Goal: Task Accomplishment & Management: Manage account settings

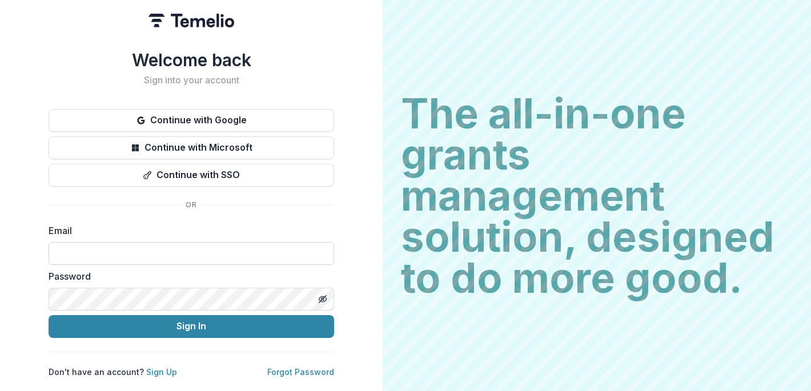
click at [105, 251] on input at bounding box center [191, 253] width 285 height 23
type input "**********"
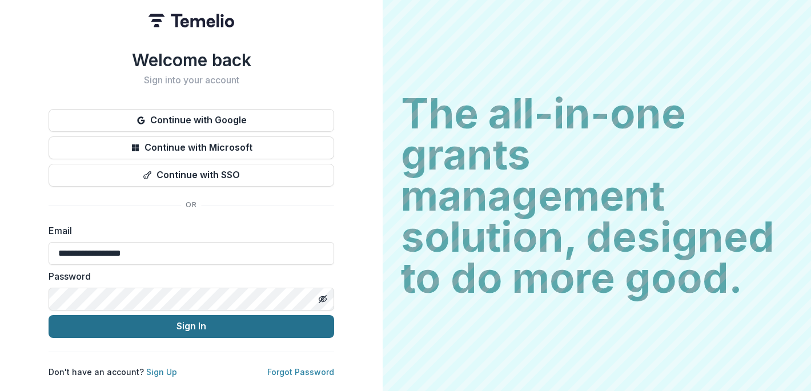
click at [147, 324] on button "Sign In" at bounding box center [191, 326] width 285 height 23
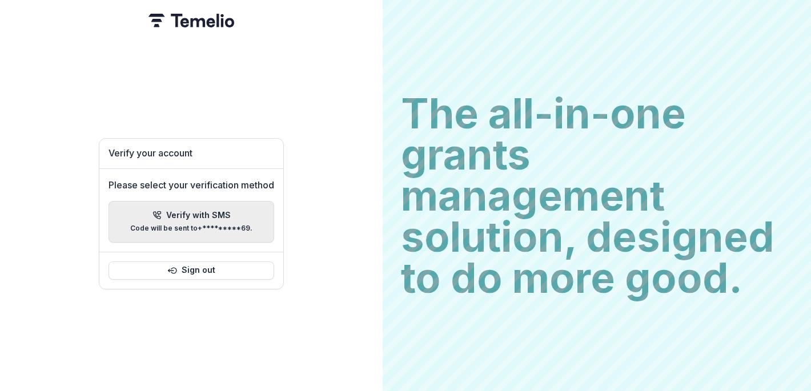
click at [159, 212] on icon "button" at bounding box center [156, 215] width 7 height 7
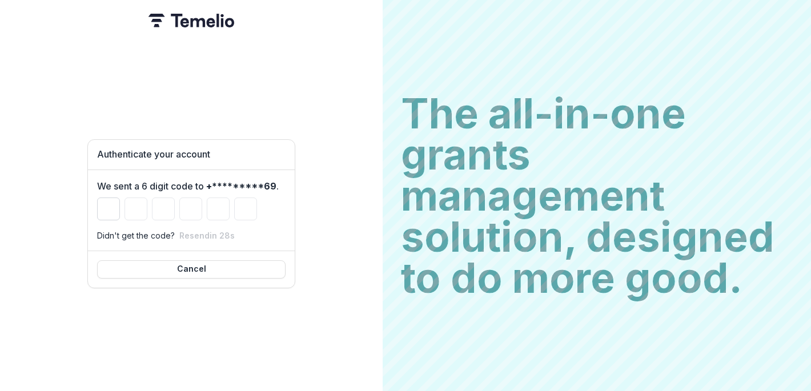
click at [103, 208] on input "Please enter your pin code" at bounding box center [108, 209] width 23 height 23
type input "*"
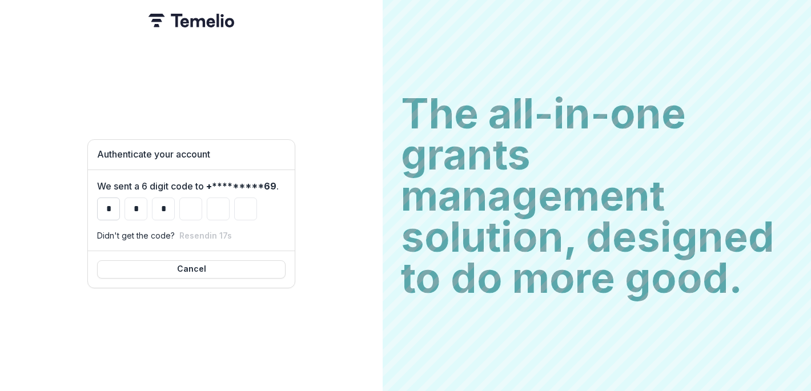
type input "*"
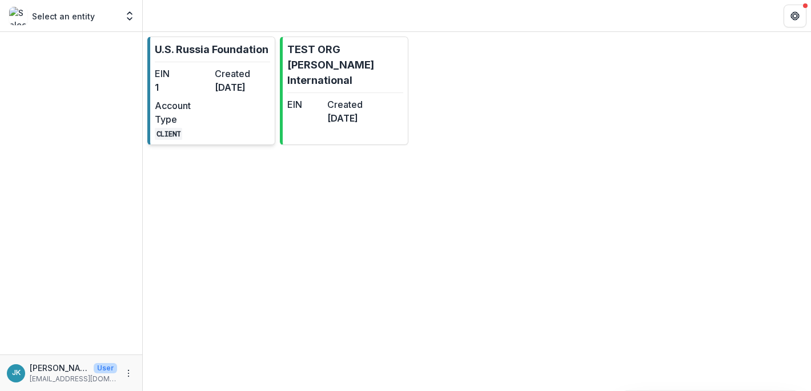
click at [208, 82] on dd "1" at bounding box center [182, 88] width 55 height 14
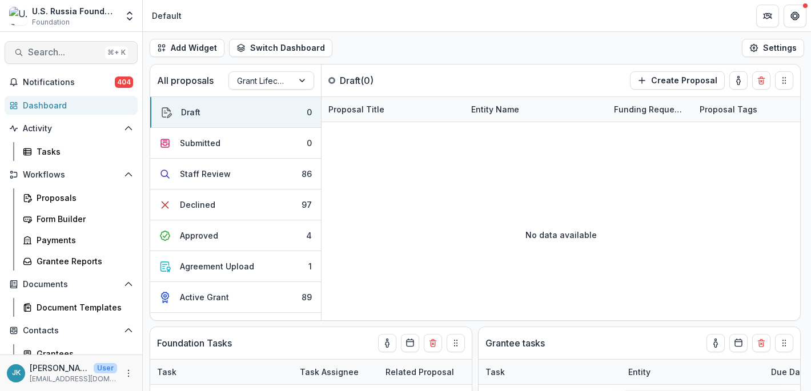
click at [53, 55] on span "Search..." at bounding box center [64, 52] width 73 height 11
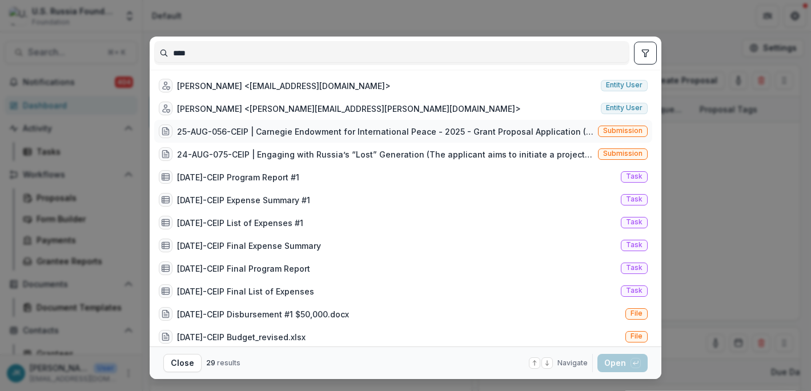
type input "****"
click at [225, 131] on div "25-AUG-056-CEIP | Carnegie Endowment for International Peace - 2025 - Grant Pro…" at bounding box center [385, 132] width 416 height 12
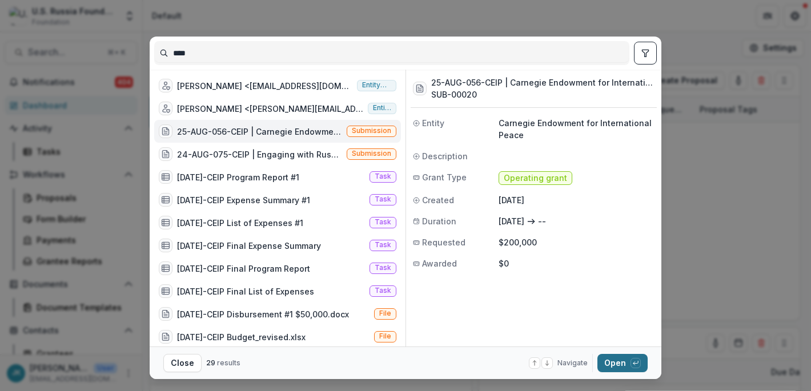
click at [632, 365] on icon "button" at bounding box center [635, 363] width 7 height 7
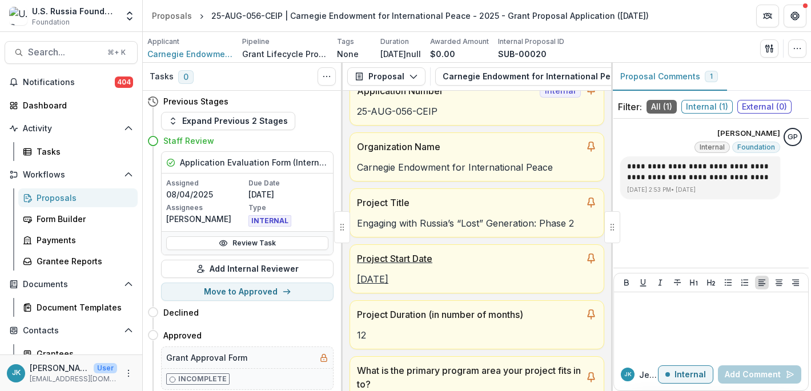
scroll to position [24, 0]
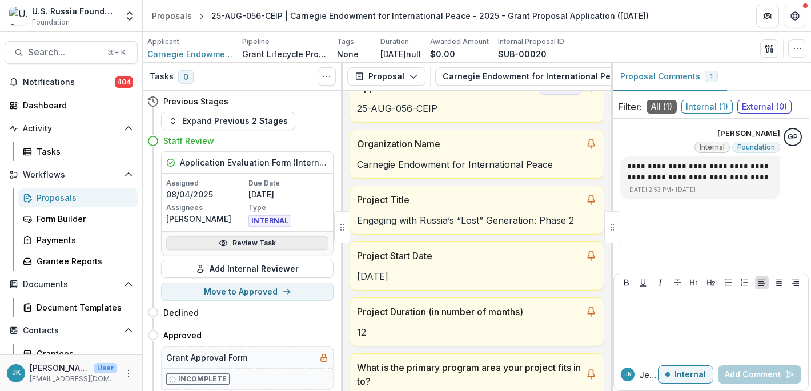
click at [234, 239] on link "Review Task" at bounding box center [247, 243] width 162 height 14
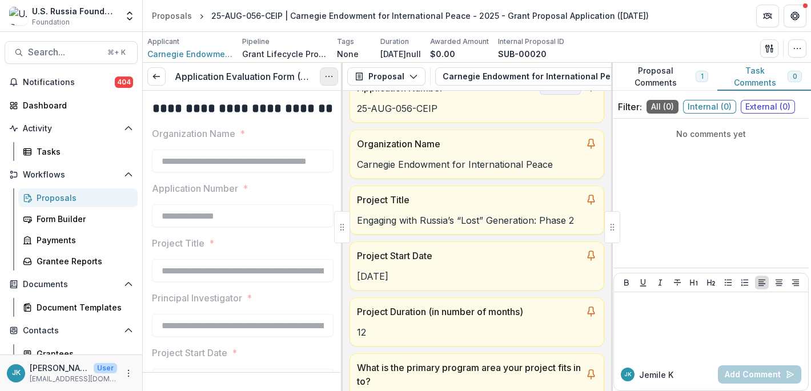
click at [325, 73] on icon "Options" at bounding box center [328, 76] width 9 height 9
click at [291, 104] on link "View task" at bounding box center [274, 102] width 122 height 19
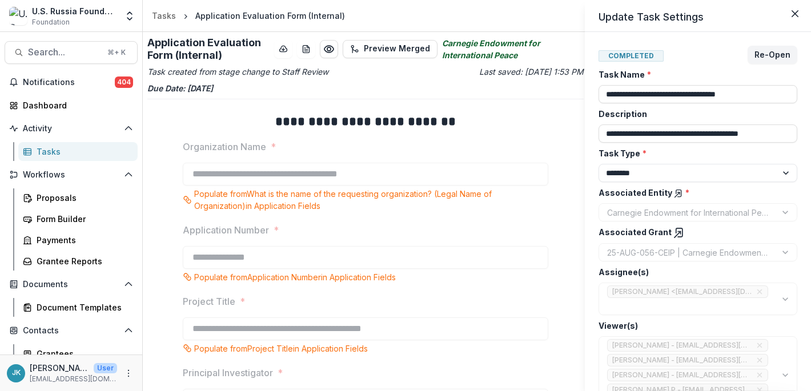
click at [797, 57] on div "**********" at bounding box center [698, 211] width 226 height 359
click at [782, 57] on button "Re-Open" at bounding box center [772, 55] width 50 height 18
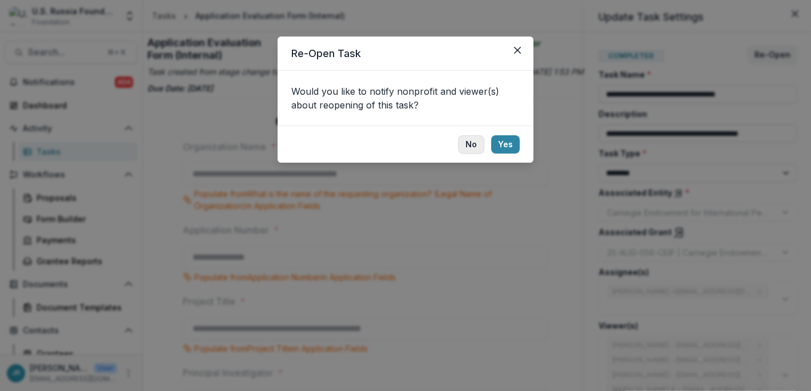
click at [474, 139] on button "No" at bounding box center [471, 144] width 26 height 18
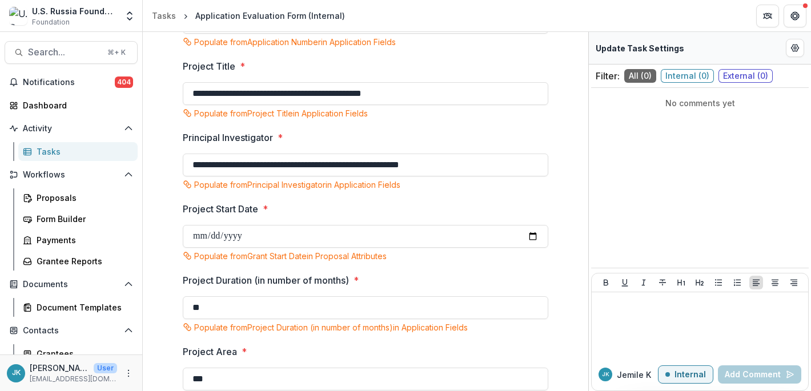
scroll to position [320, 0]
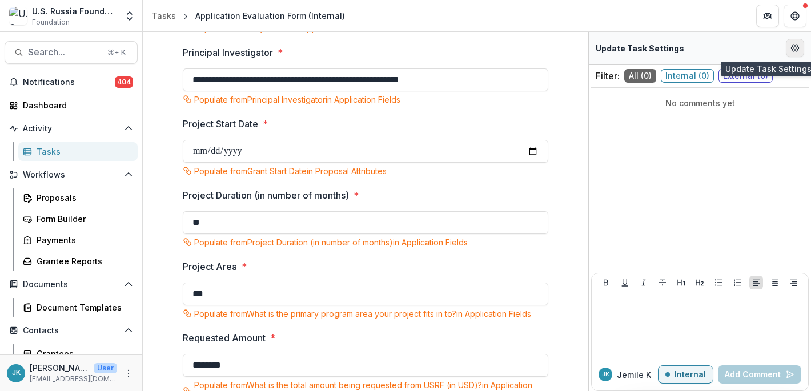
click at [797, 44] on icon "Edit Form Settings" at bounding box center [794, 47] width 9 height 9
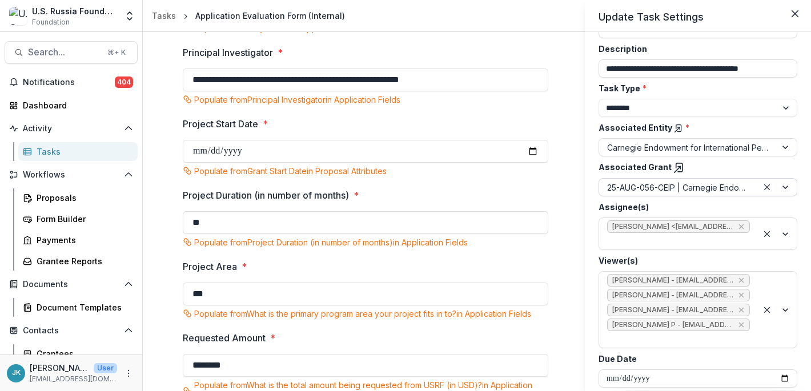
scroll to position [77, 0]
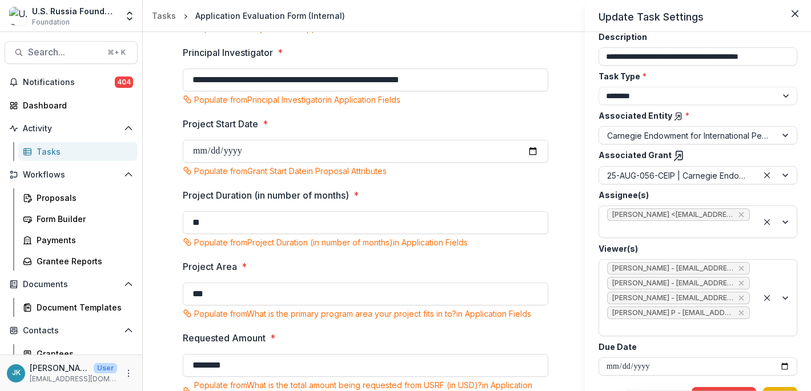
click at [784, 387] on button "Save" at bounding box center [780, 396] width 34 height 18
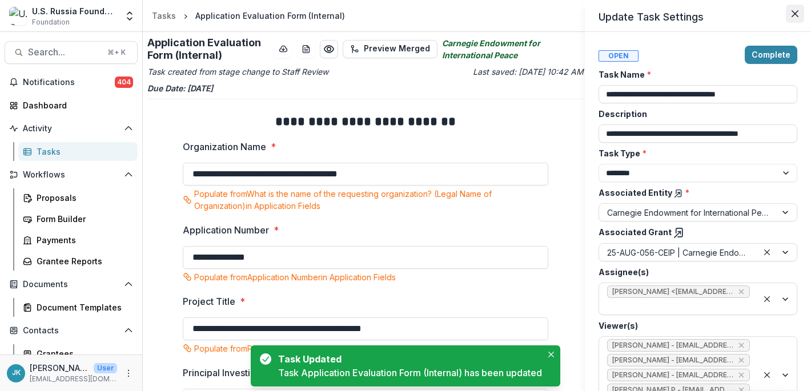
click at [790, 12] on button "Close" at bounding box center [795, 14] width 18 height 18
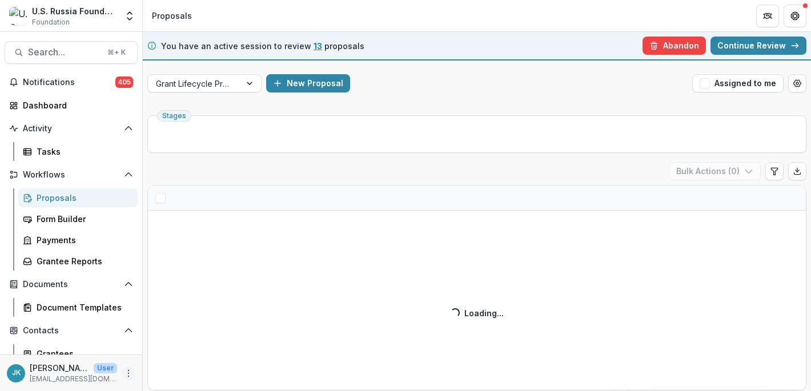
click at [124, 375] on icon "More" at bounding box center [128, 373] width 9 height 9
click at [158, 352] on link "User Settings" at bounding box center [200, 349] width 122 height 19
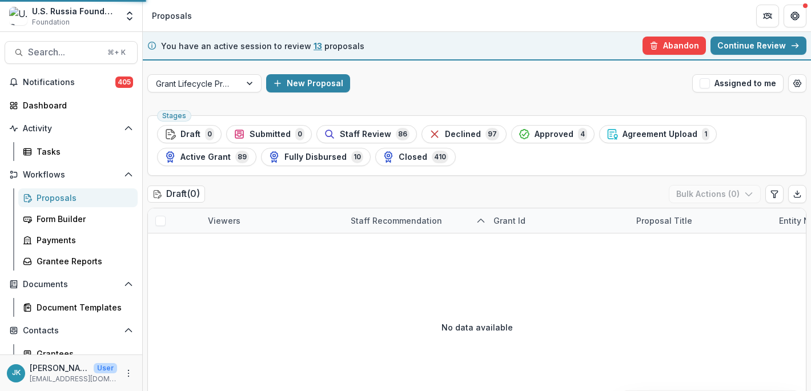
select select "****"
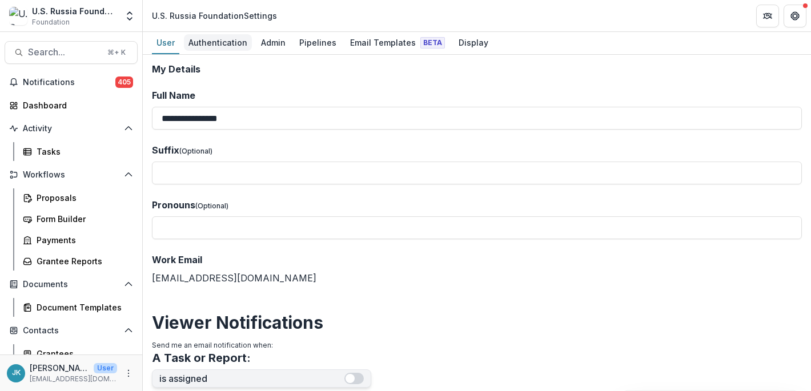
click at [214, 39] on div "Authentication" at bounding box center [218, 42] width 68 height 17
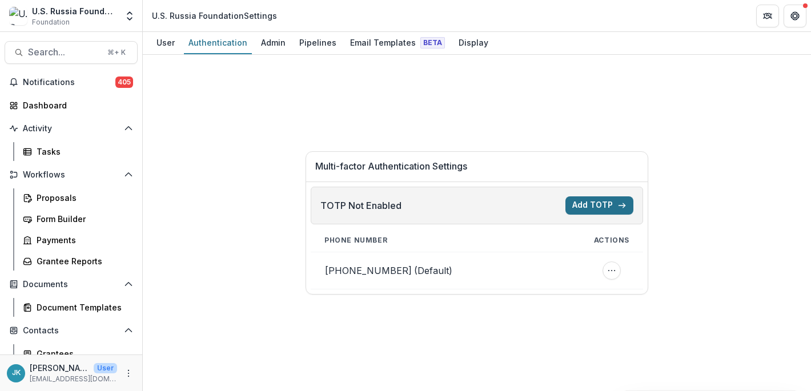
click at [580, 205] on button "Add TOTP" at bounding box center [599, 205] width 68 height 18
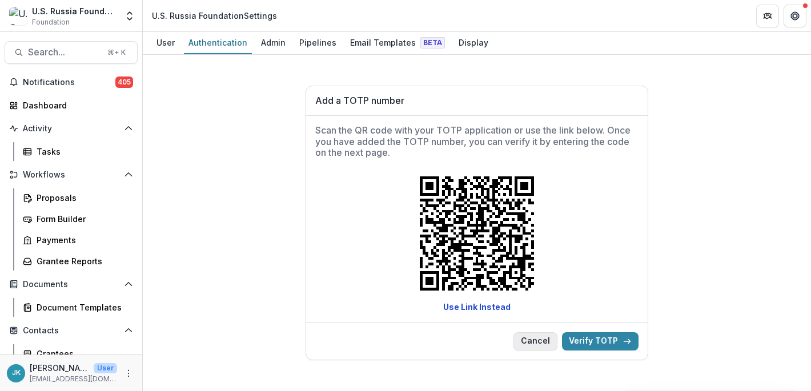
click at [538, 339] on button "Cancel" at bounding box center [535, 341] width 44 height 18
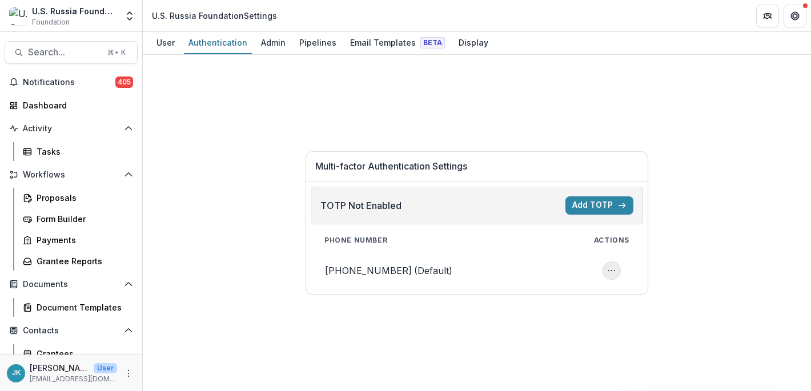
click at [615, 275] on icon "Phone number actions" at bounding box center [611, 270] width 9 height 9
click at [742, 220] on div "Multi-factor Authentication Settings TOTP Not Enabled Add TOTP Phone number Act…" at bounding box center [477, 223] width 668 height 336
click at [126, 372] on icon "More" at bounding box center [128, 373] width 9 height 9
click at [172, 349] on link "User Settings" at bounding box center [200, 349] width 122 height 19
select select "****"
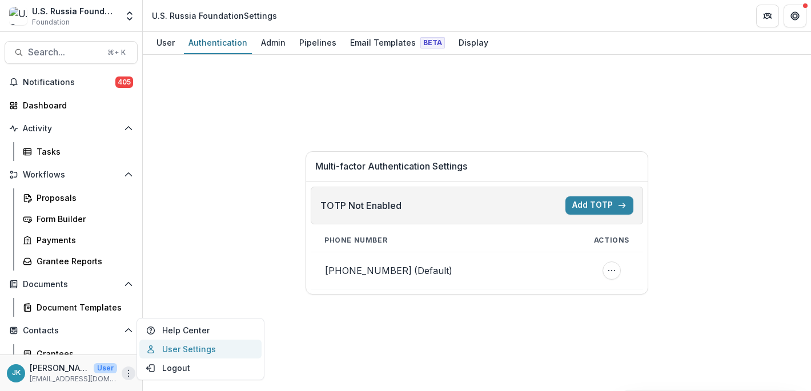
select select "****"
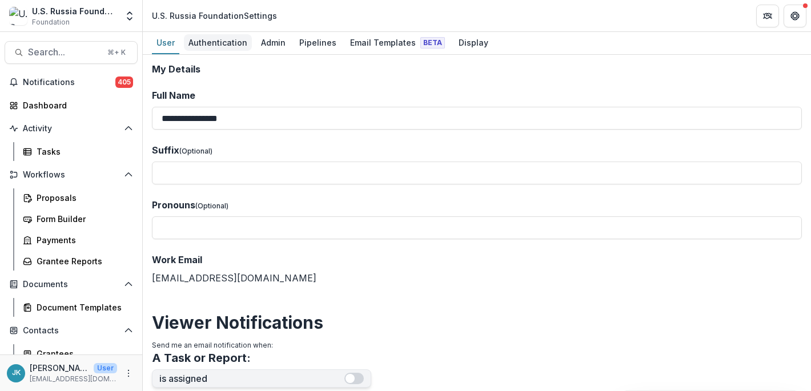
click at [216, 47] on div "Authentication" at bounding box center [218, 42] width 68 height 17
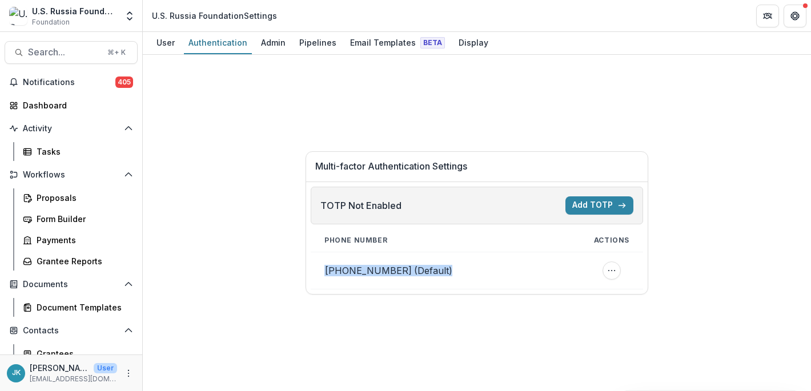
drag, startPoint x: 329, startPoint y: 263, endPoint x: 453, endPoint y: 271, distance: 124.1
click at [453, 271] on td "+13017179269 (Default)" at bounding box center [445, 270] width 269 height 37
click at [607, 210] on button "Add TOTP" at bounding box center [599, 205] width 68 height 18
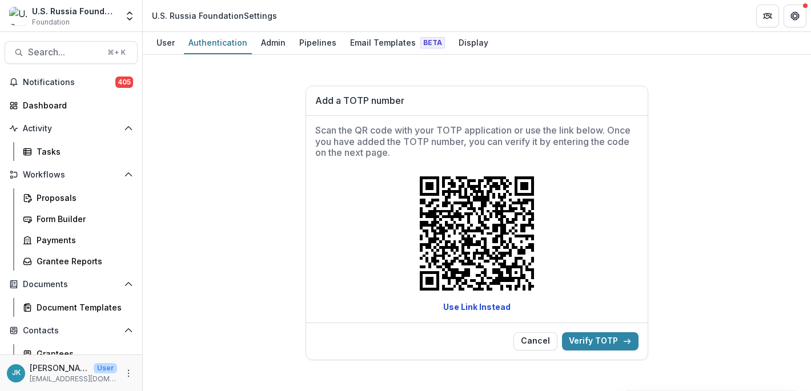
drag, startPoint x: 390, startPoint y: 130, endPoint x: 588, endPoint y: 131, distance: 197.6
click at [585, 131] on h2 "Scan the QR code with your TOTP application or use the link below. Once you hav…" at bounding box center [476, 141] width 323 height 33
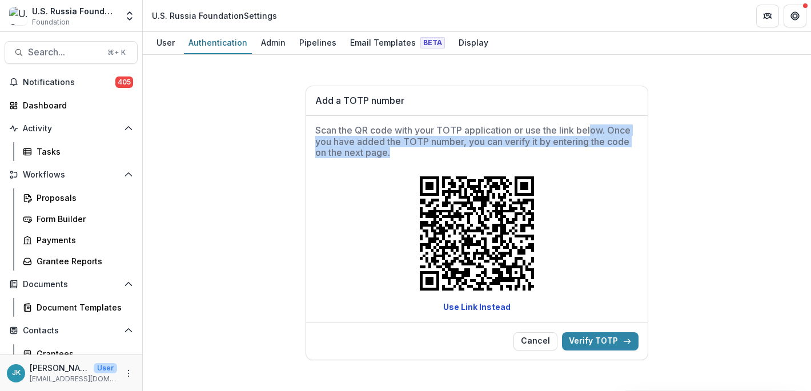
drag, startPoint x: 596, startPoint y: 132, endPoint x: 621, endPoint y: 152, distance: 32.1
click at [621, 152] on h2 "Scan the QR code with your TOTP application or use the link below. Once you hav…" at bounding box center [476, 141] width 323 height 33
click at [621, 153] on h2 "Scan the QR code with your TOTP application or use the link below. Once you hav…" at bounding box center [476, 141] width 323 height 33
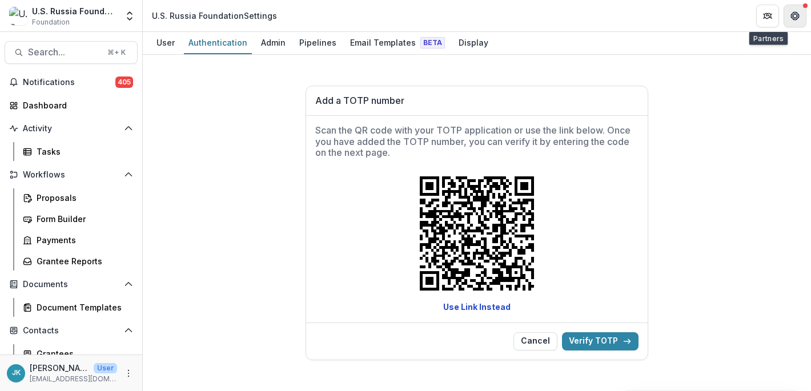
click at [788, 18] on button "Get Help" at bounding box center [794, 16] width 23 height 23
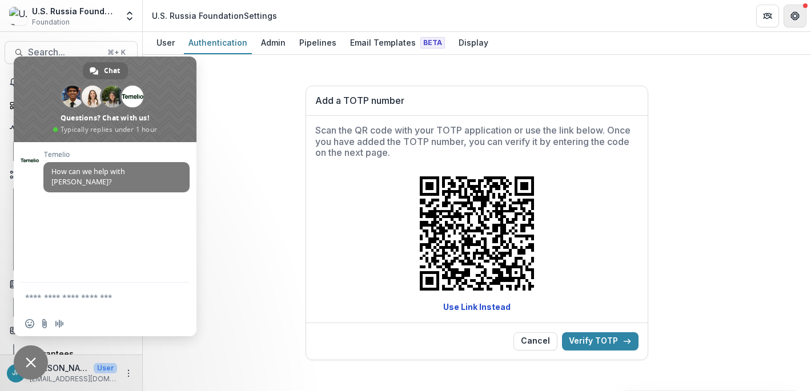
click at [788, 18] on button "Get Help" at bounding box center [794, 16] width 23 height 23
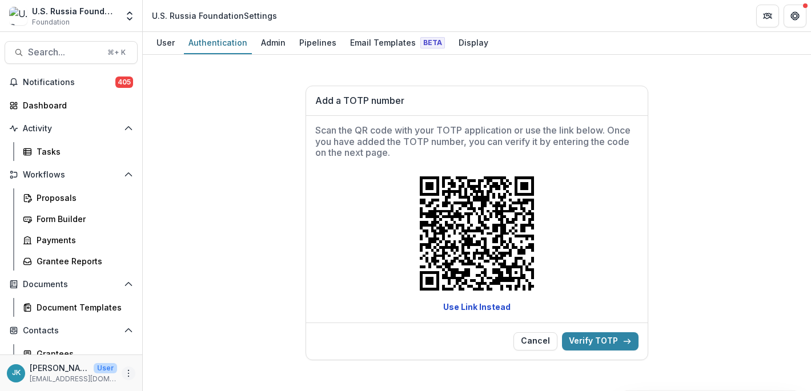
click at [127, 373] on icon "More" at bounding box center [128, 373] width 9 height 9
click at [154, 368] on icon "button" at bounding box center [152, 368] width 5 height 7
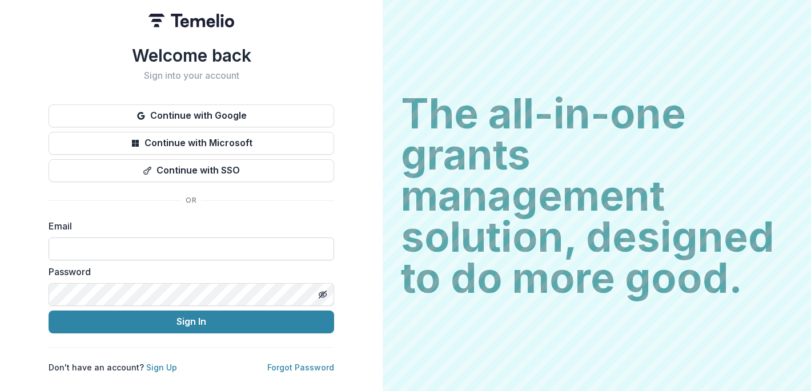
click at [146, 247] on input at bounding box center [191, 249] width 285 height 23
type input "**********"
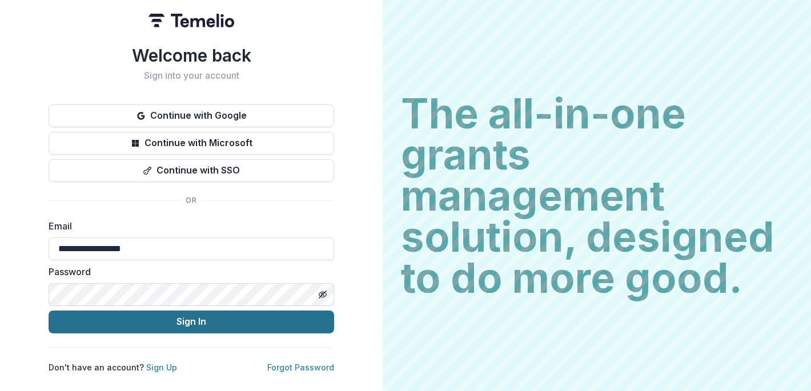
click at [171, 321] on button "Sign In" at bounding box center [191, 322] width 285 height 23
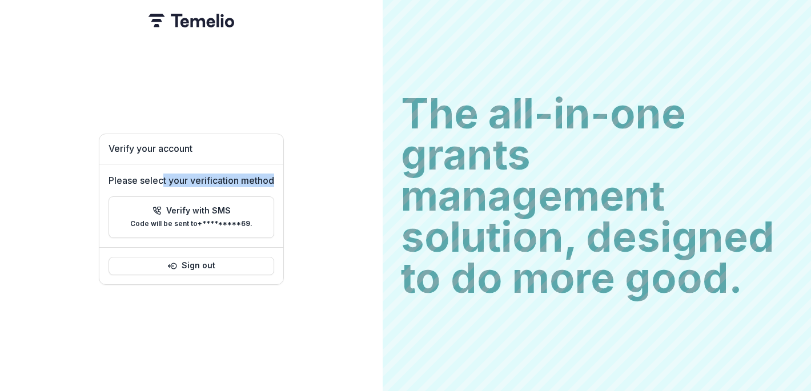
drag, startPoint x: 163, startPoint y: 180, endPoint x: 292, endPoint y: 177, distance: 128.5
click at [292, 177] on div "Verify your account Please select your verification method Verify with SMS Code…" at bounding box center [191, 195] width 383 height 391
click at [246, 182] on p "Please select your verification method" at bounding box center [191, 181] width 166 height 14
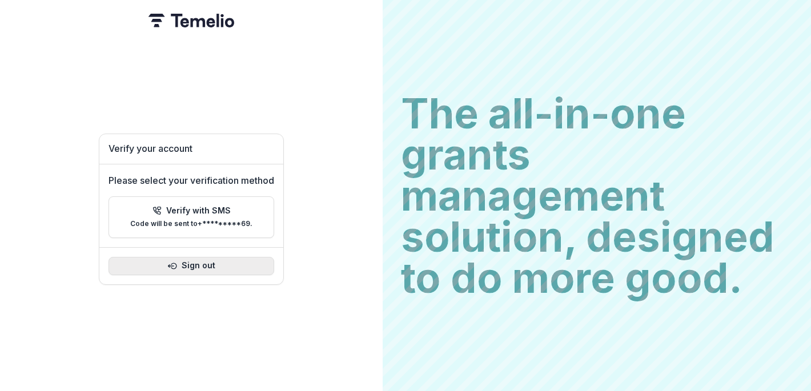
click at [191, 261] on button "Sign out" at bounding box center [191, 266] width 166 height 18
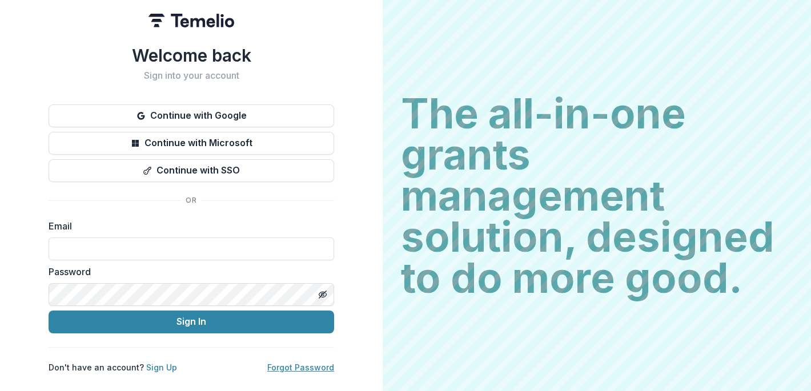
click at [309, 365] on link "Forgot Password" at bounding box center [300, 368] width 67 height 10
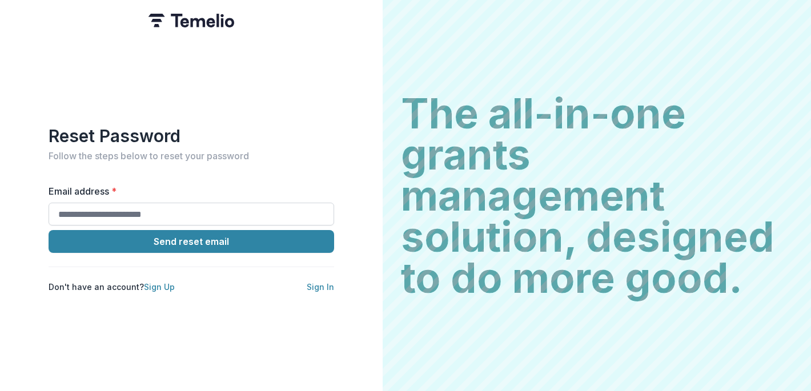
click at [125, 211] on input "Email address *" at bounding box center [191, 214] width 285 height 23
type input "**********"
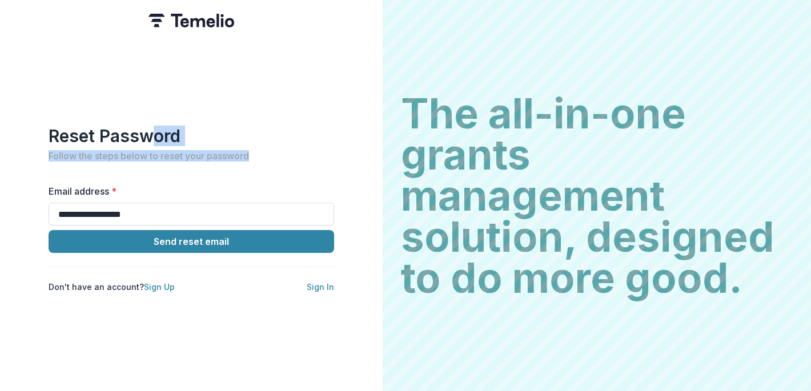
drag, startPoint x: 152, startPoint y: 143, endPoint x: 230, endPoint y: 163, distance: 80.0
click at [230, 163] on div "**********" at bounding box center [191, 209] width 285 height 167
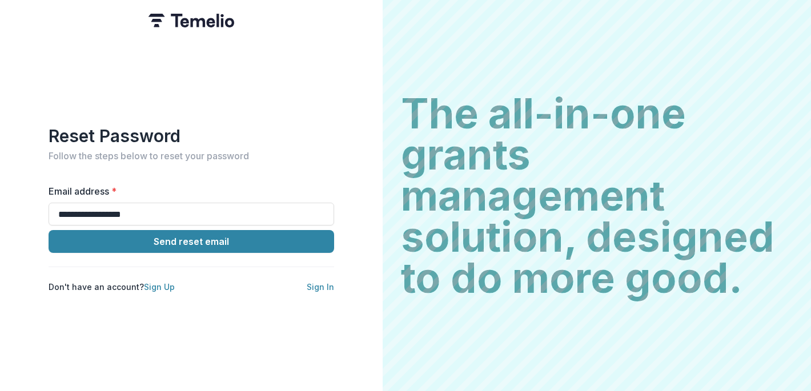
click at [235, 131] on h1 "Reset Password" at bounding box center [191, 136] width 285 height 21
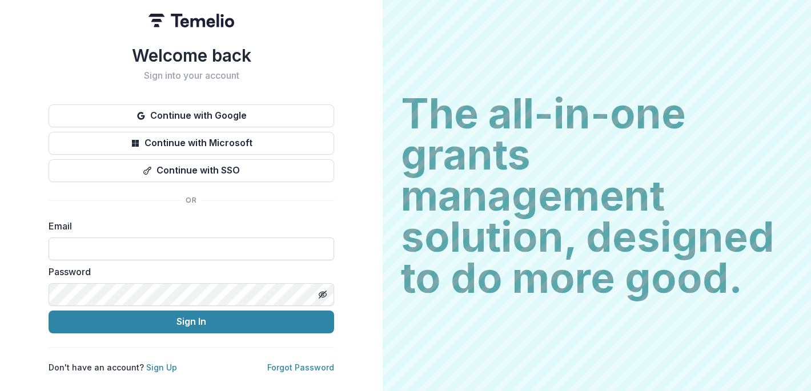
click at [174, 254] on input at bounding box center [191, 249] width 285 height 23
type input "**********"
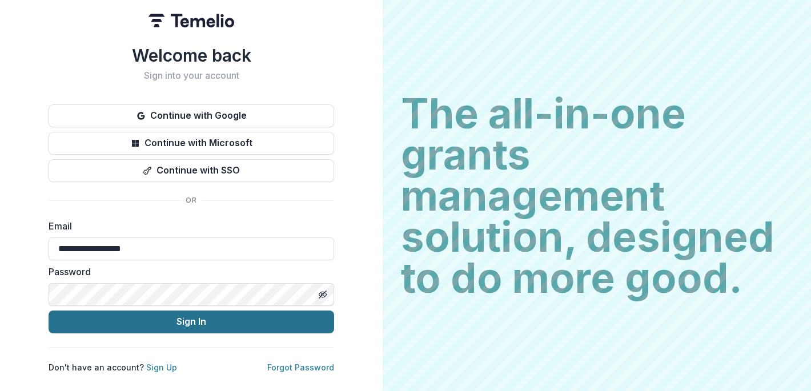
click at [204, 325] on button "Sign In" at bounding box center [191, 322] width 285 height 23
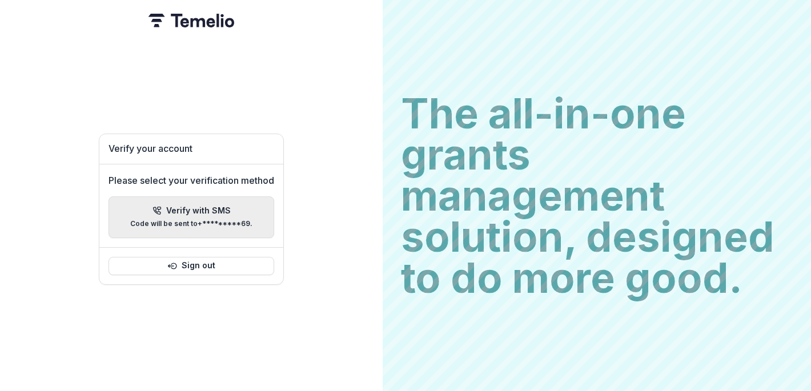
click at [190, 228] on button "Verify with SMS Code will be sent to +*********69 ." at bounding box center [191, 217] width 166 height 42
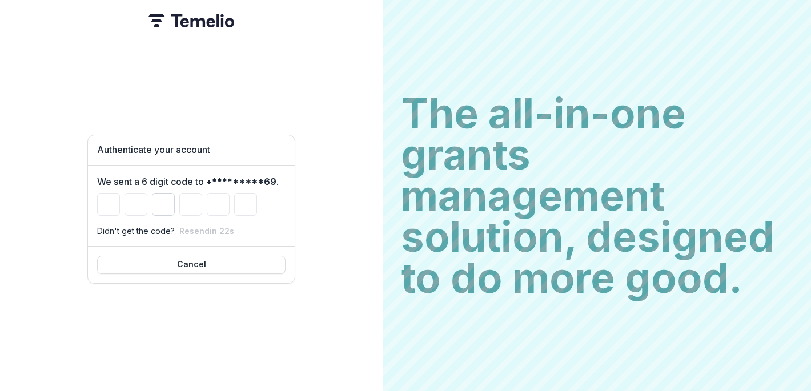
type input "*"
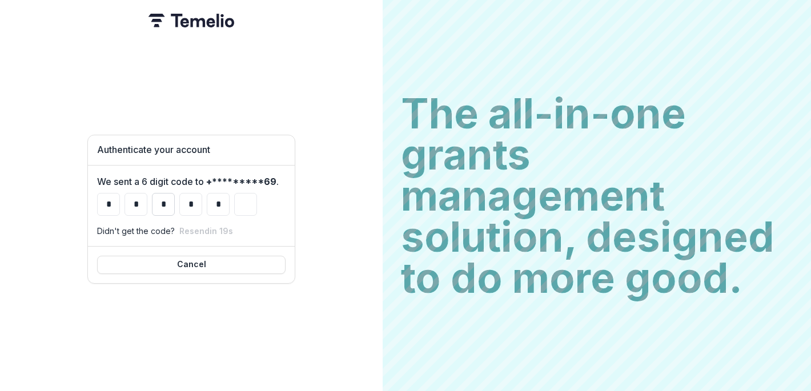
type input "*"
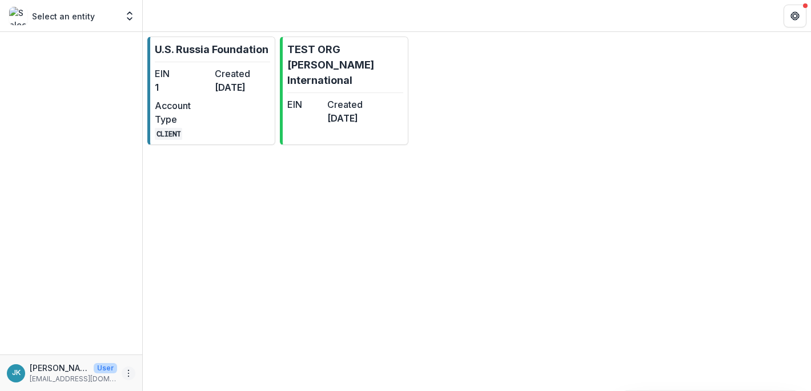
click at [128, 379] on button "More" at bounding box center [129, 374] width 14 height 14
click at [179, 349] on link "Settings" at bounding box center [204, 349] width 122 height 19
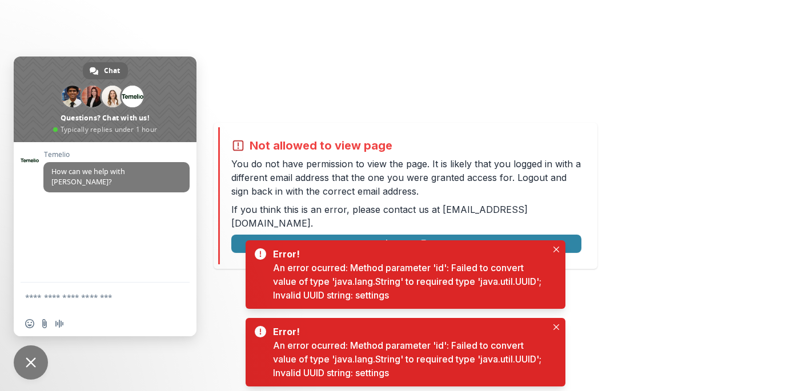
click at [203, 279] on div "Not allowed to view page You do not have permission to view the page. It is lik…" at bounding box center [405, 195] width 811 height 391
click at [238, 80] on div "Not allowed to view page You do not have permission to view the page. It is lik…" at bounding box center [405, 195] width 811 height 391
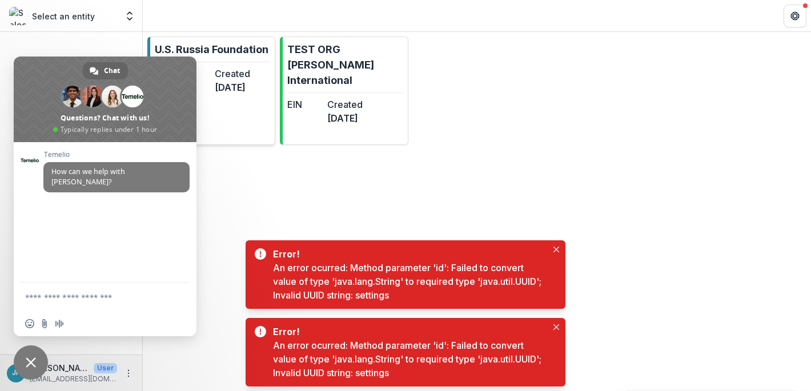
click at [258, 62] on hr at bounding box center [212, 62] width 115 height 1
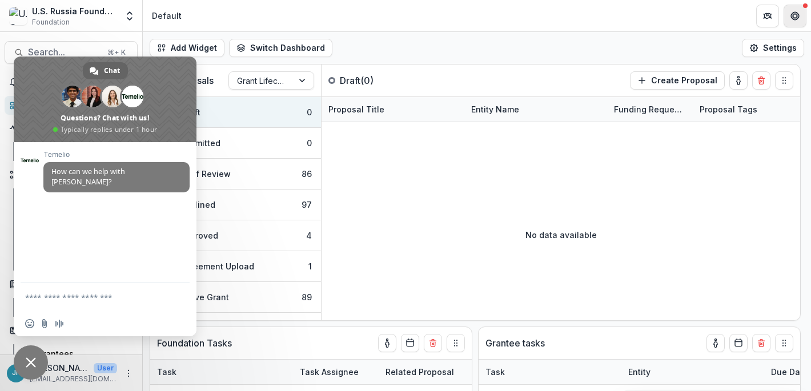
click at [794, 15] on icon "Get Help" at bounding box center [794, 15] width 9 height 9
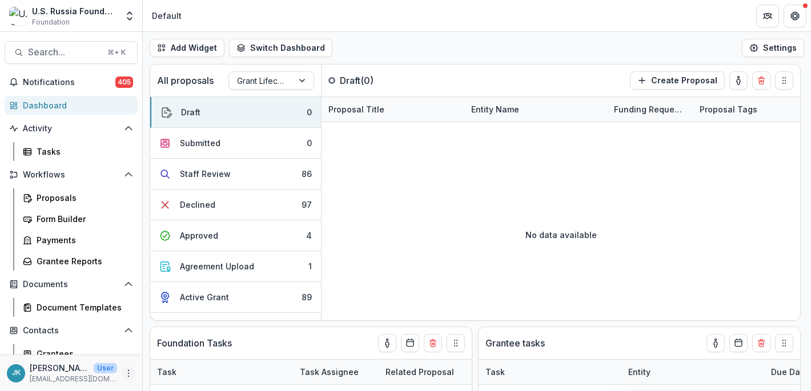
click at [124, 375] on icon "More" at bounding box center [128, 373] width 9 height 9
click at [155, 350] on link "User Settings" at bounding box center [200, 349] width 122 height 19
select select "****"
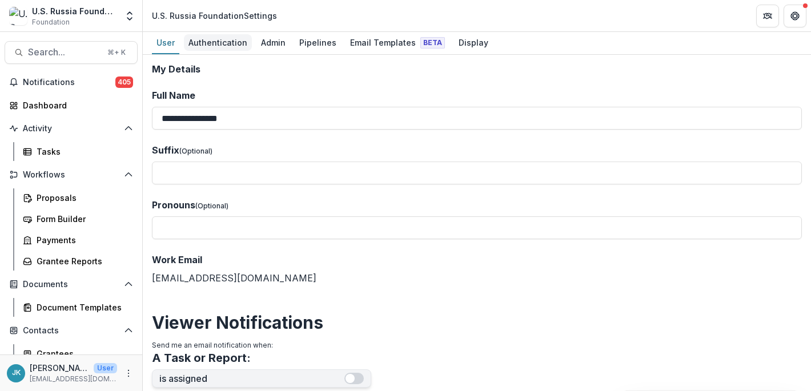
click at [219, 46] on div "Authentication" at bounding box center [218, 42] width 68 height 17
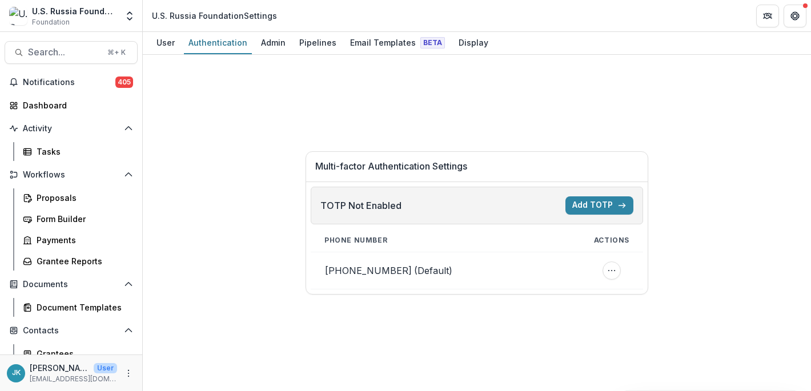
drag, startPoint x: 321, startPoint y: 204, endPoint x: 379, endPoint y: 204, distance: 57.1
click at [379, 204] on p "TOTP Not Enabled" at bounding box center [360, 206] width 81 height 14
drag, startPoint x: 339, startPoint y: 207, endPoint x: 384, endPoint y: 207, distance: 44.5
click at [384, 207] on p "TOTP Not Enabled" at bounding box center [360, 206] width 81 height 14
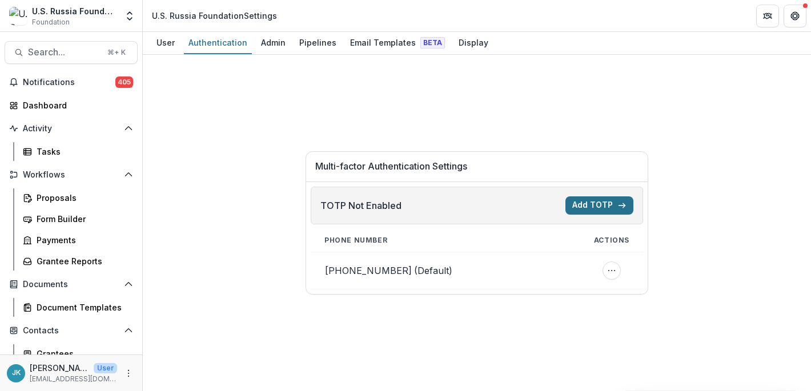
click at [590, 205] on button "Add TOTP" at bounding box center [599, 205] width 68 height 18
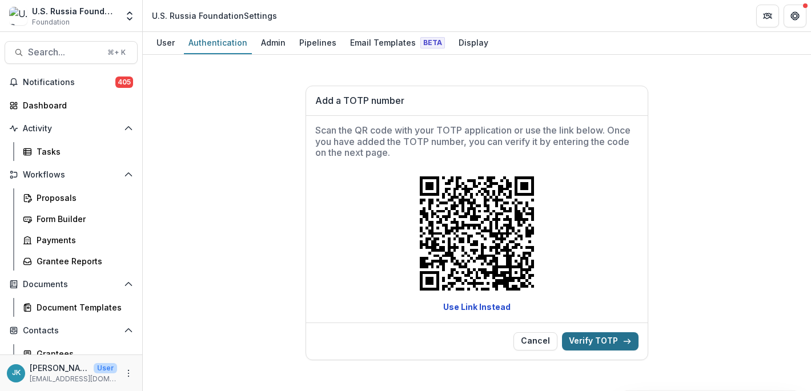
click at [591, 344] on button "Verify TOTP" at bounding box center [600, 341] width 77 height 18
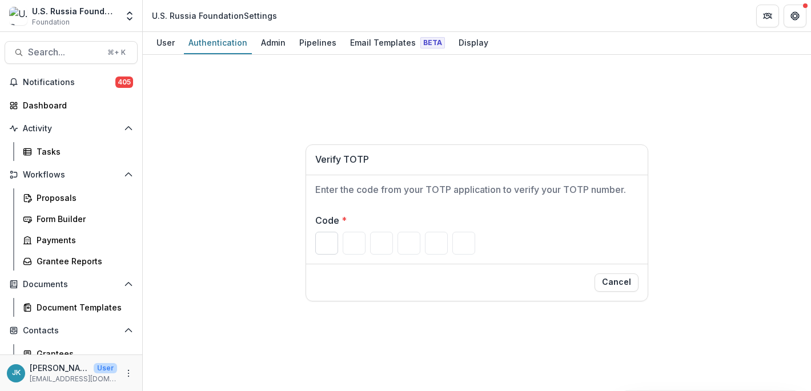
click at [317, 241] on input "Please enter your pin code" at bounding box center [326, 243] width 23 height 23
type input "*"
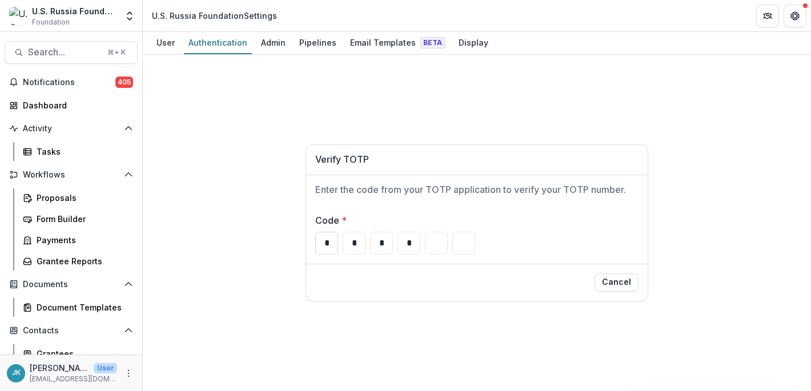
type input "*"
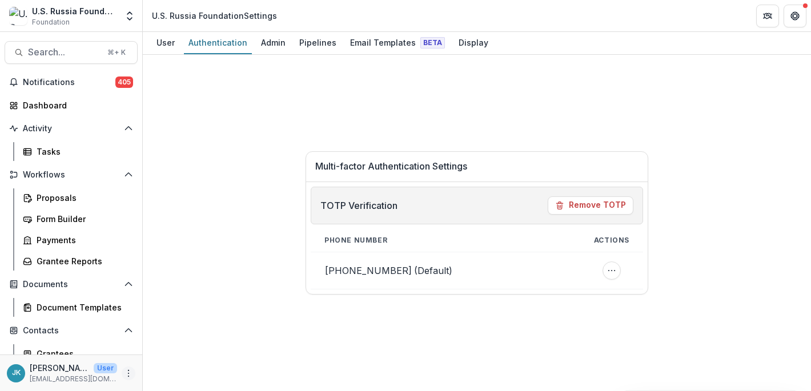
click at [126, 375] on icon "More" at bounding box center [128, 373] width 9 height 9
click at [186, 367] on button "Logout" at bounding box center [200, 368] width 122 height 19
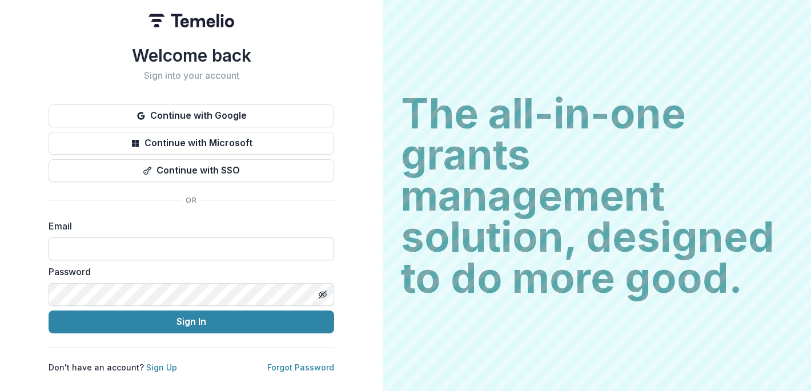
click at [101, 244] on input at bounding box center [191, 249] width 285 height 23
type input "**********"
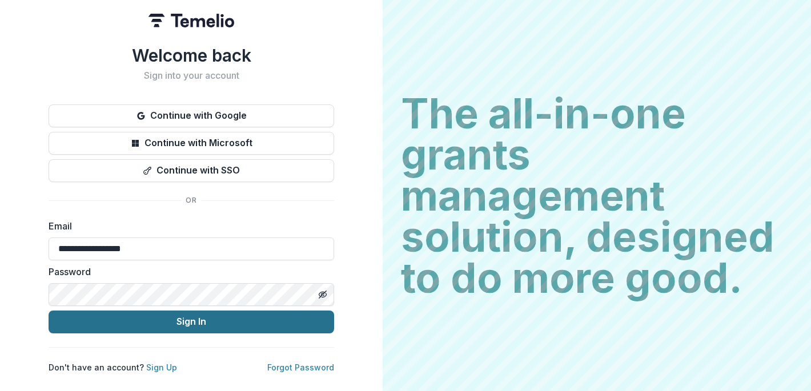
click at [192, 312] on button "Sign In" at bounding box center [191, 322] width 285 height 23
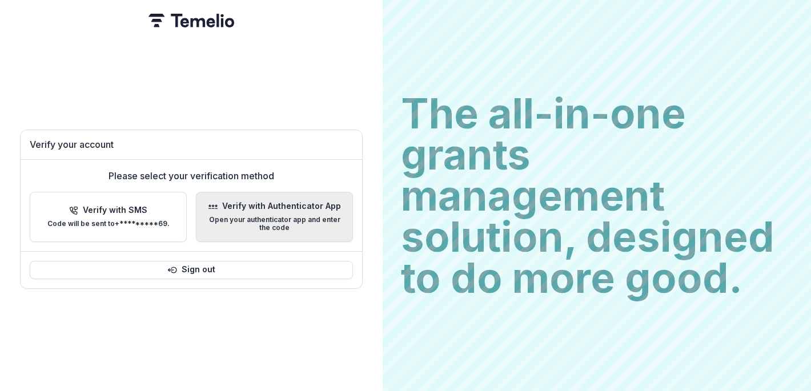
click at [283, 212] on div "Verify with Authenticator App Open your authenticator app and enter the code" at bounding box center [275, 217] width 138 height 31
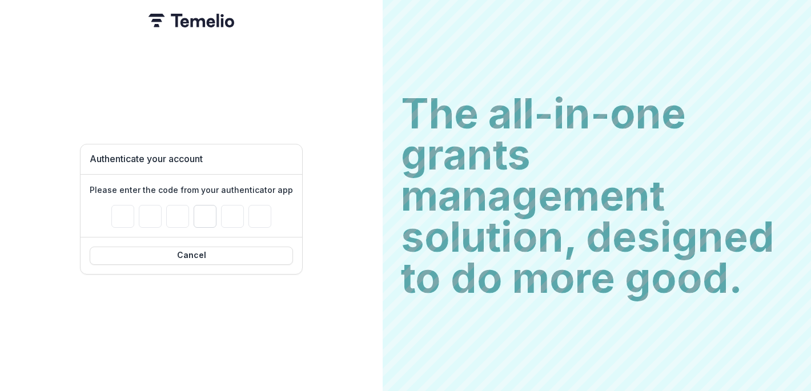
type input "*"
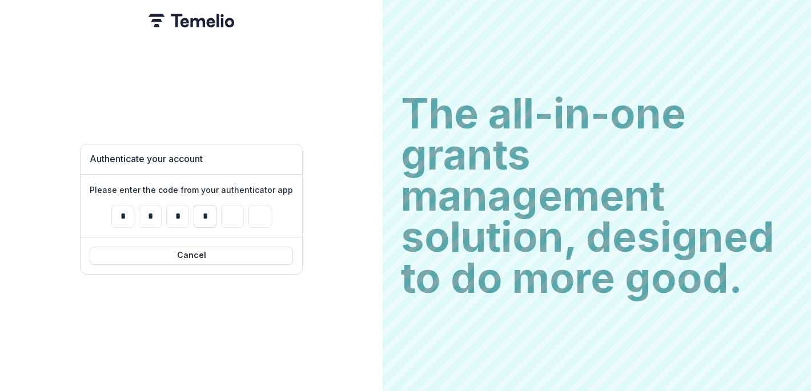
type input "*"
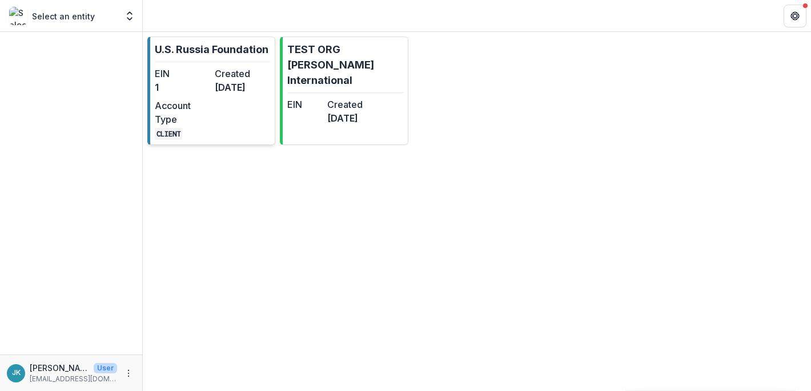
click at [268, 74] on dt "Created" at bounding box center [242, 74] width 55 height 14
